Goal: Navigation & Orientation: Find specific page/section

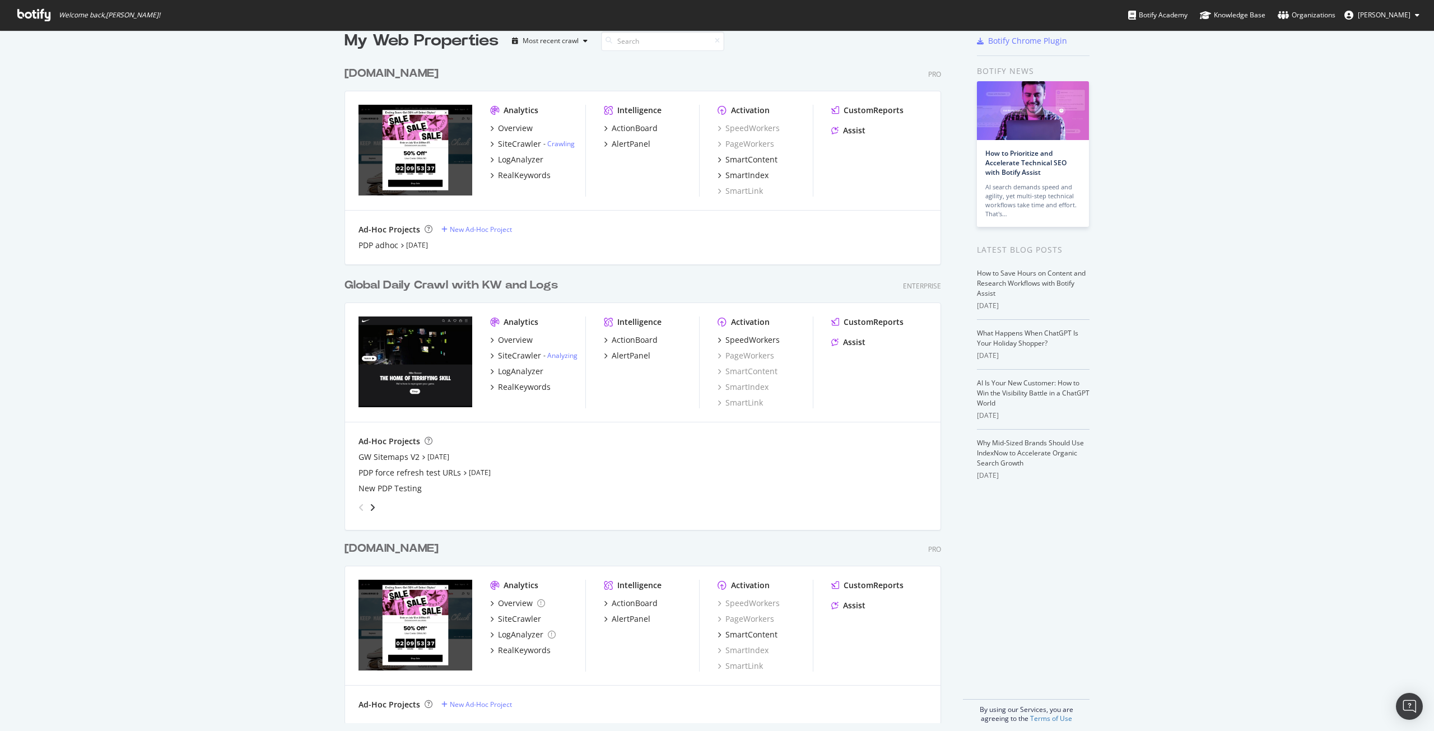
scroll to position [29, 0]
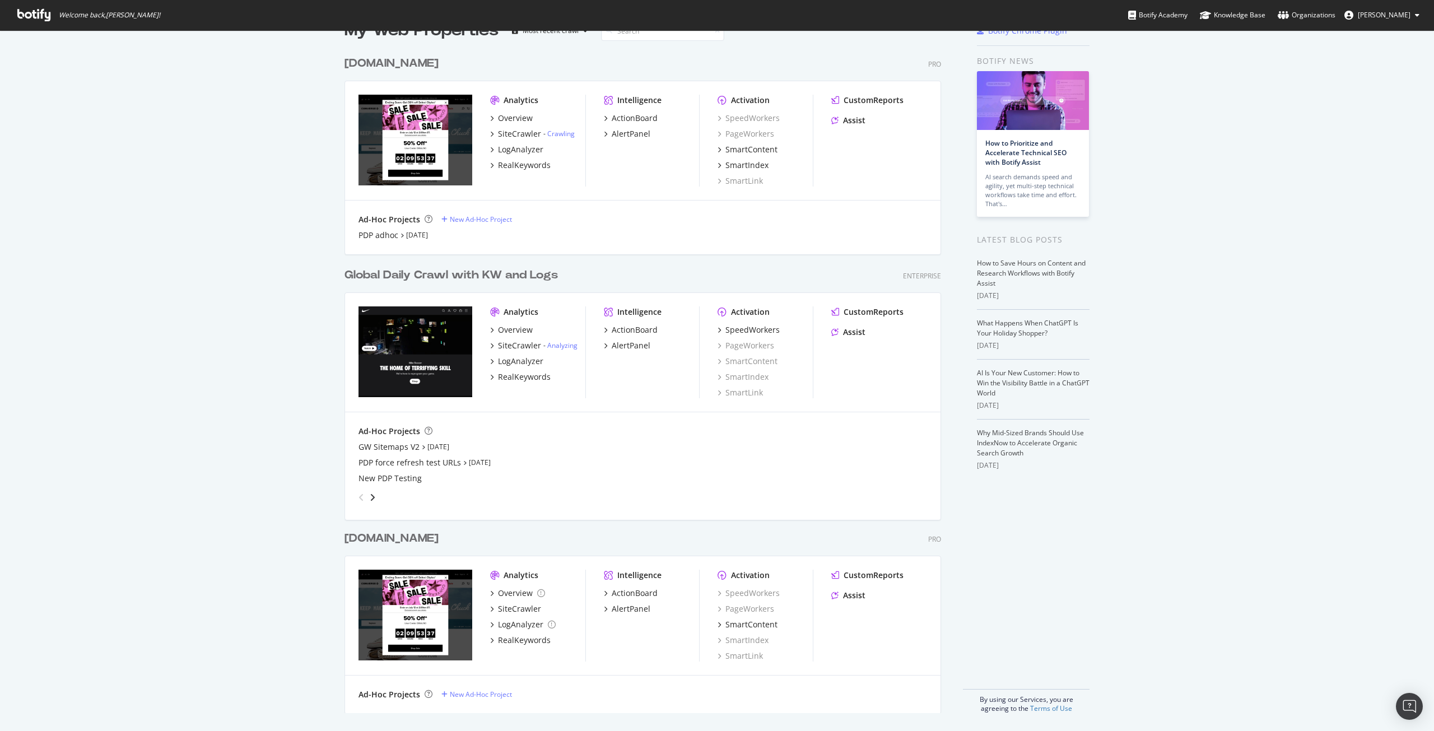
drag, startPoint x: 0, startPoint y: 0, endPoint x: 319, endPoint y: 334, distance: 462.0
click at [319, 334] on div "My Web Properties Most recent crawl [DOMAIN_NAME] Pro Analytics Overview SiteCr…" at bounding box center [717, 366] width 1434 height 729
